Goal: Information Seeking & Learning: Learn about a topic

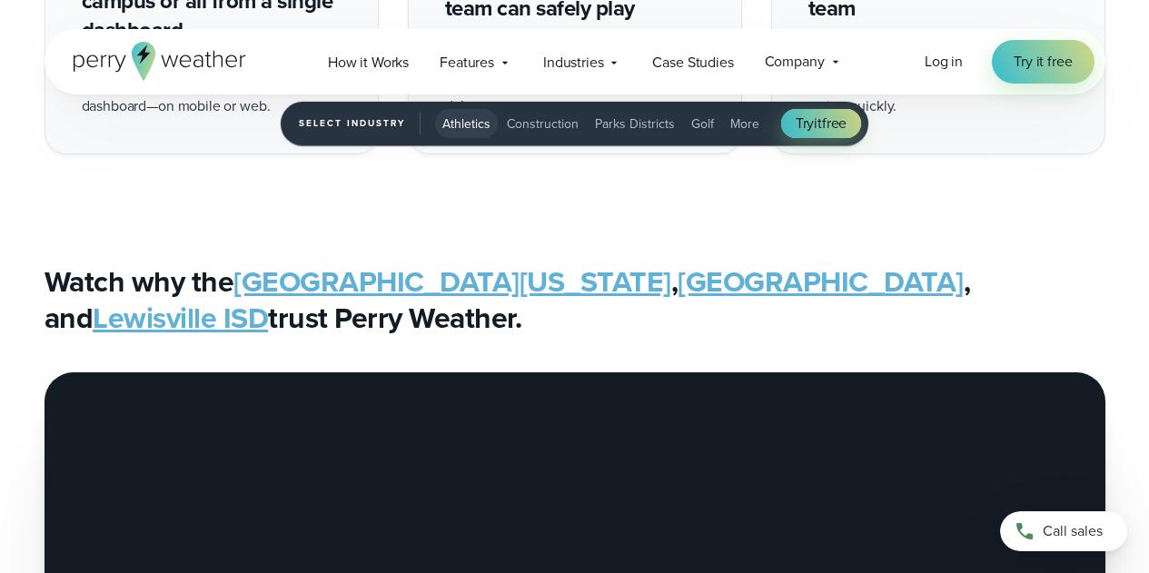
scroll to position [2996, 0]
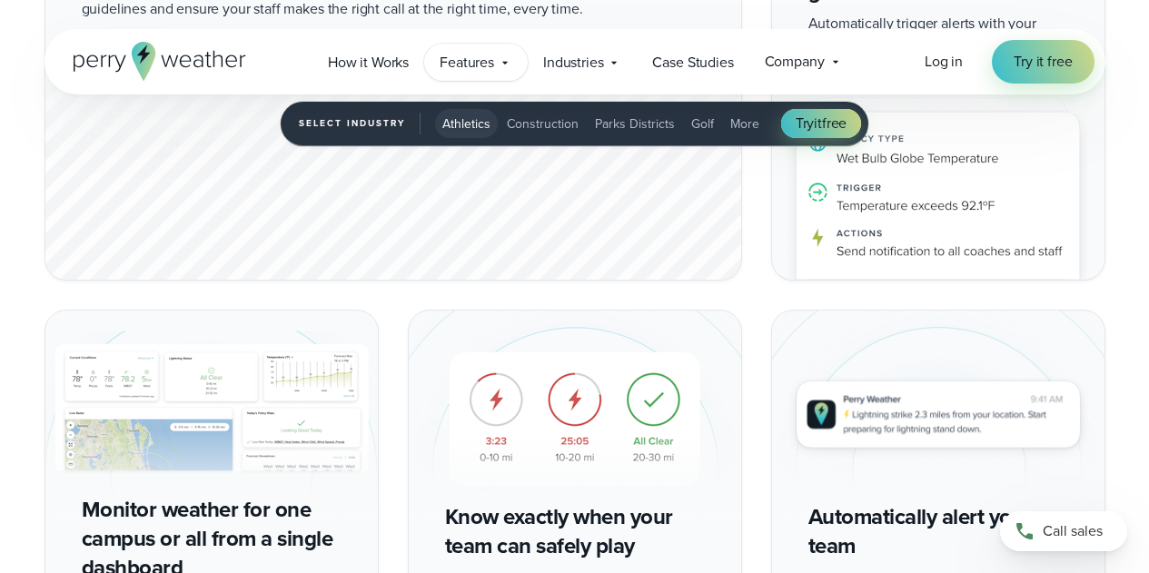
click at [470, 60] on span "Features" at bounding box center [466, 63] width 54 height 22
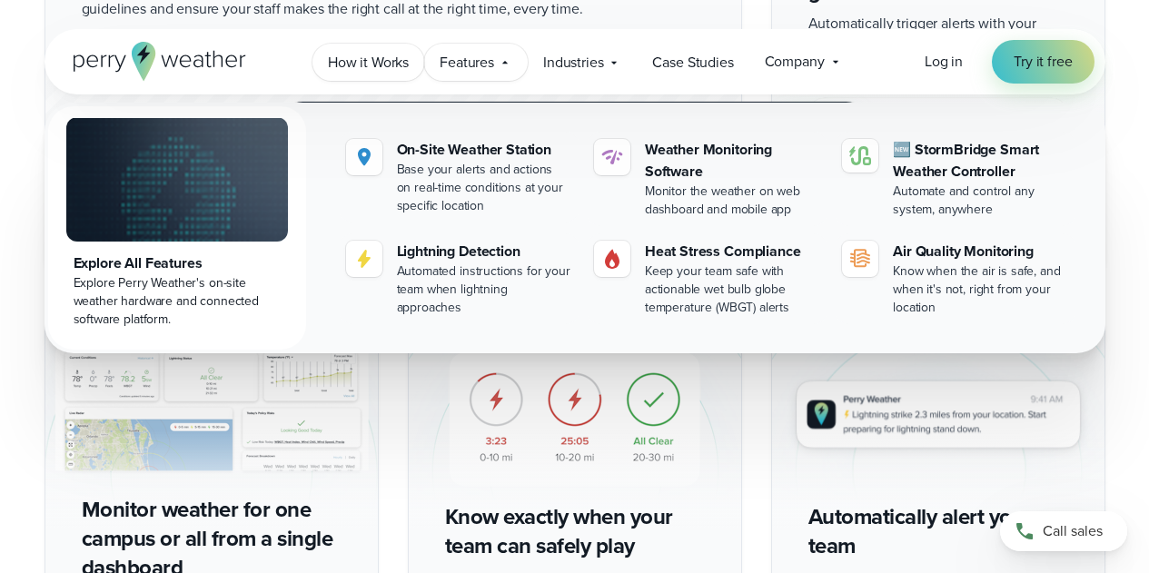
click at [389, 63] on span "How it Works" at bounding box center [368, 63] width 81 height 22
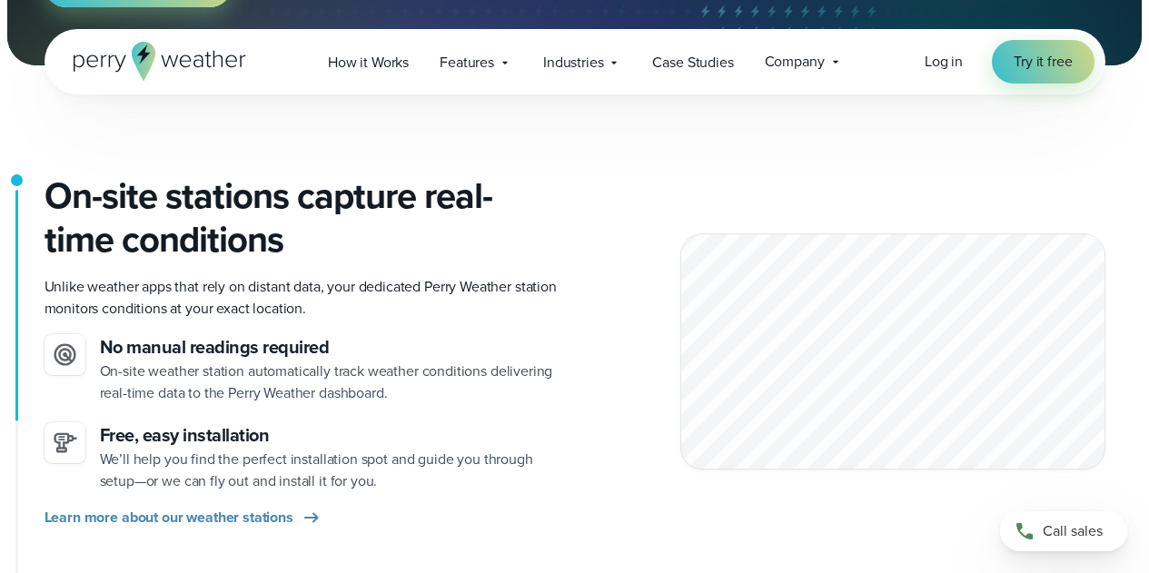
scroll to position [454, 0]
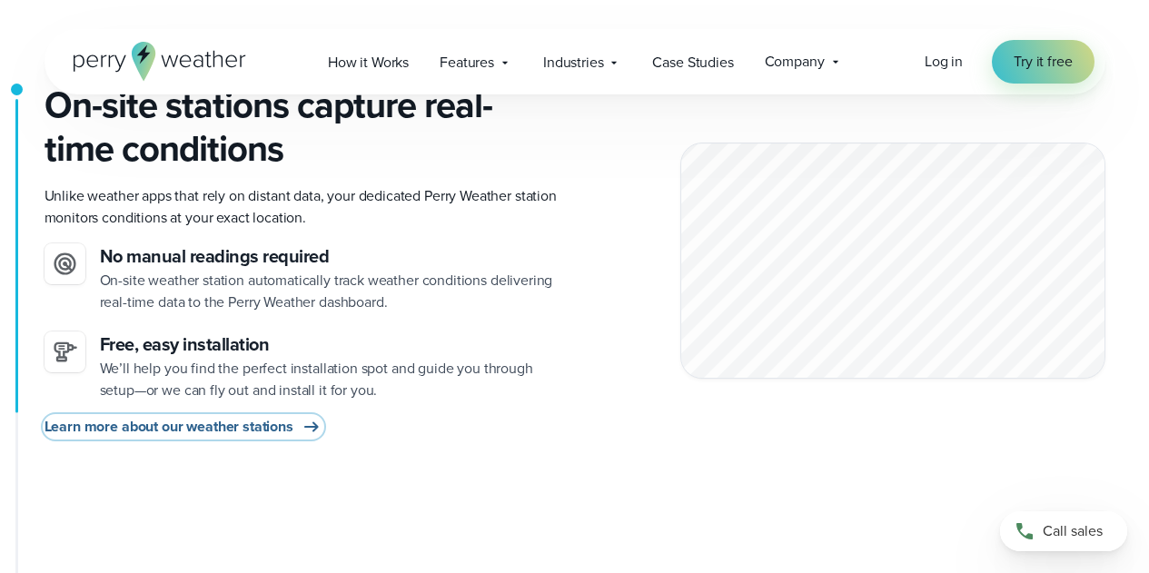
click at [239, 426] on span "Learn more about our weather stations" at bounding box center [168, 427] width 249 height 22
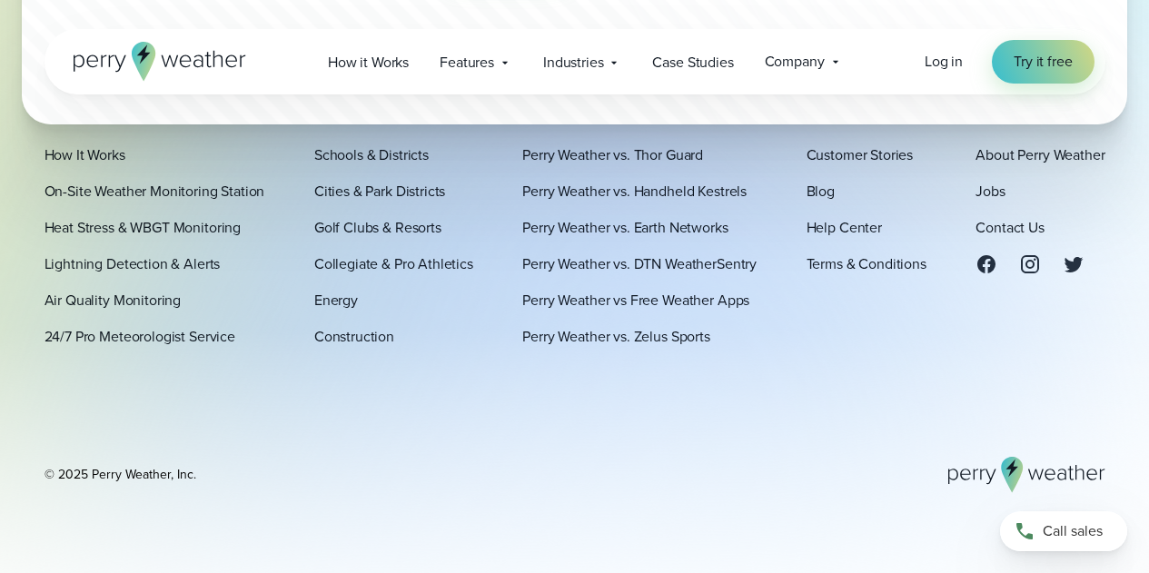
scroll to position [5862, 0]
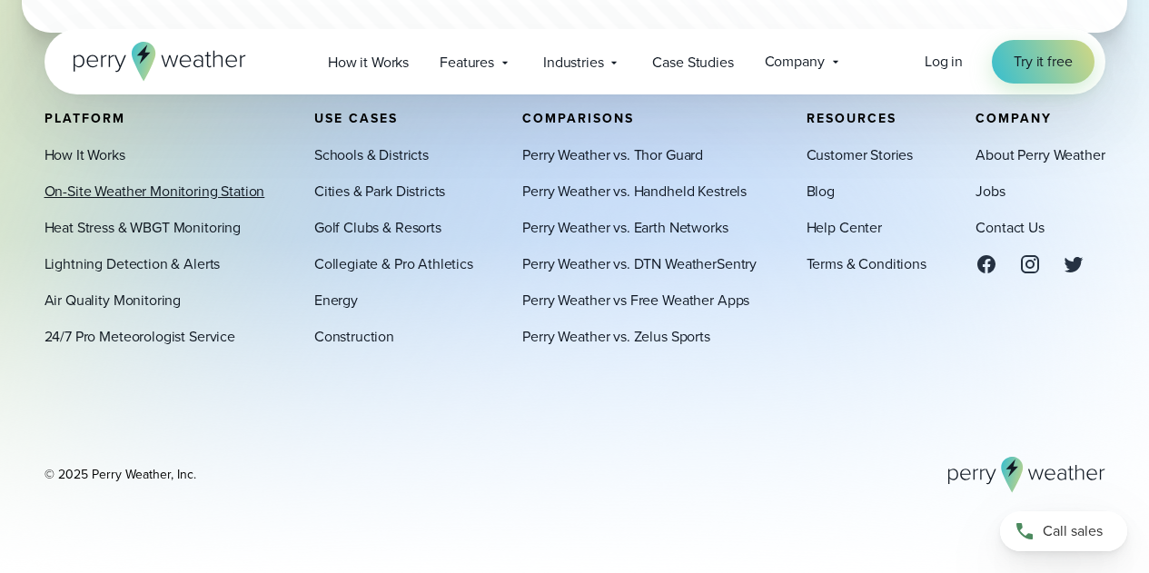
click at [105, 187] on link "On-Site Weather Monitoring Station" at bounding box center [154, 192] width 221 height 22
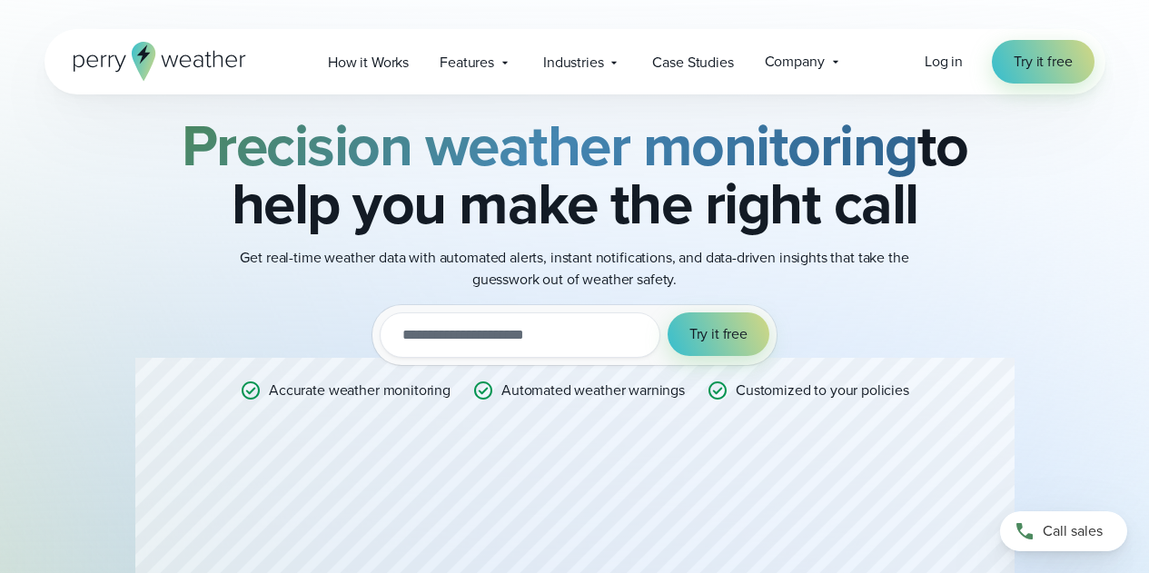
scroll to position [363, 0]
